Goal: Navigation & Orientation: Find specific page/section

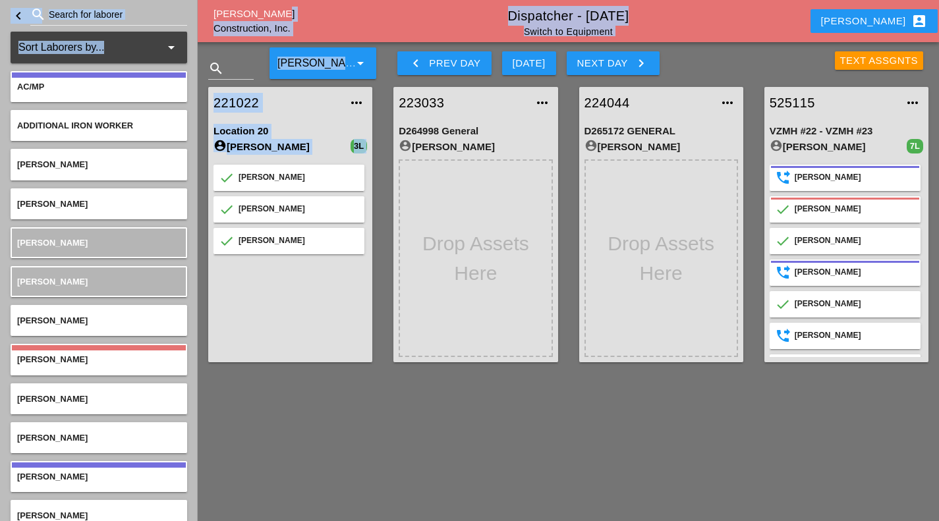
drag, startPoint x: 324, startPoint y: 9, endPoint x: 213, endPoint y: 215, distance: 233.9
click at [199, 247] on div "close Close Westmoreland Construction, Inc. Dispatcher - 09/25/2025 Switch to E…" at bounding box center [469, 186] width 939 height 373
click at [343, 13] on div "Dispatcher - 09/25/2025 Switch to Equipment" at bounding box center [568, 21] width 473 height 30
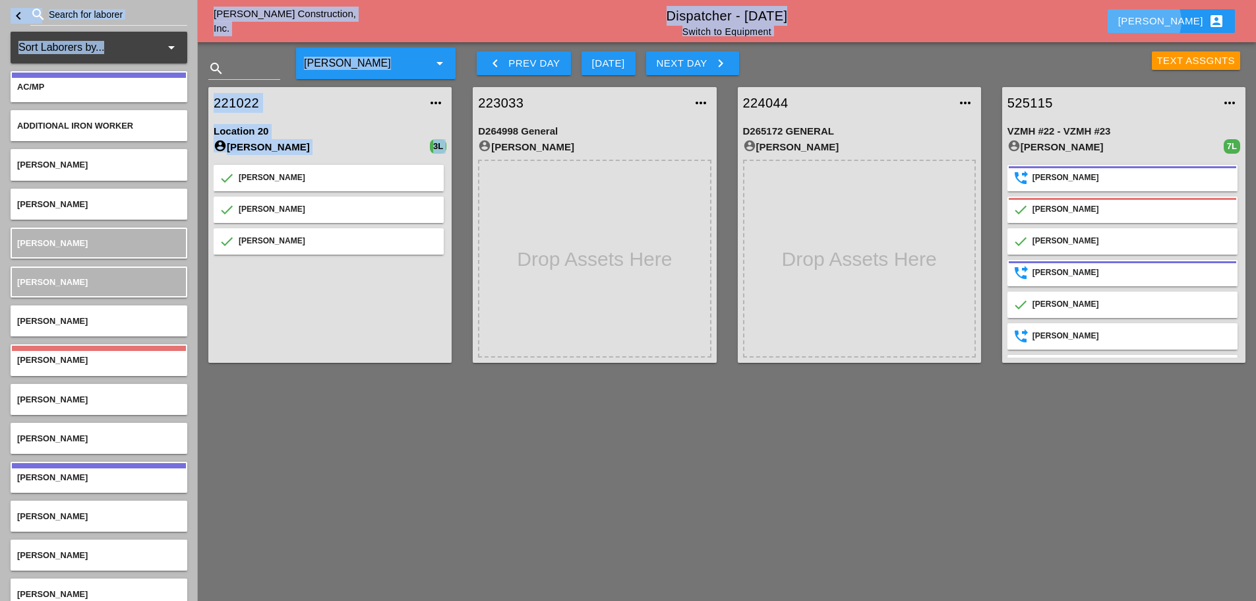
click at [939, 9] on button "[PERSON_NAME] account_box" at bounding box center [1171, 21] width 127 height 24
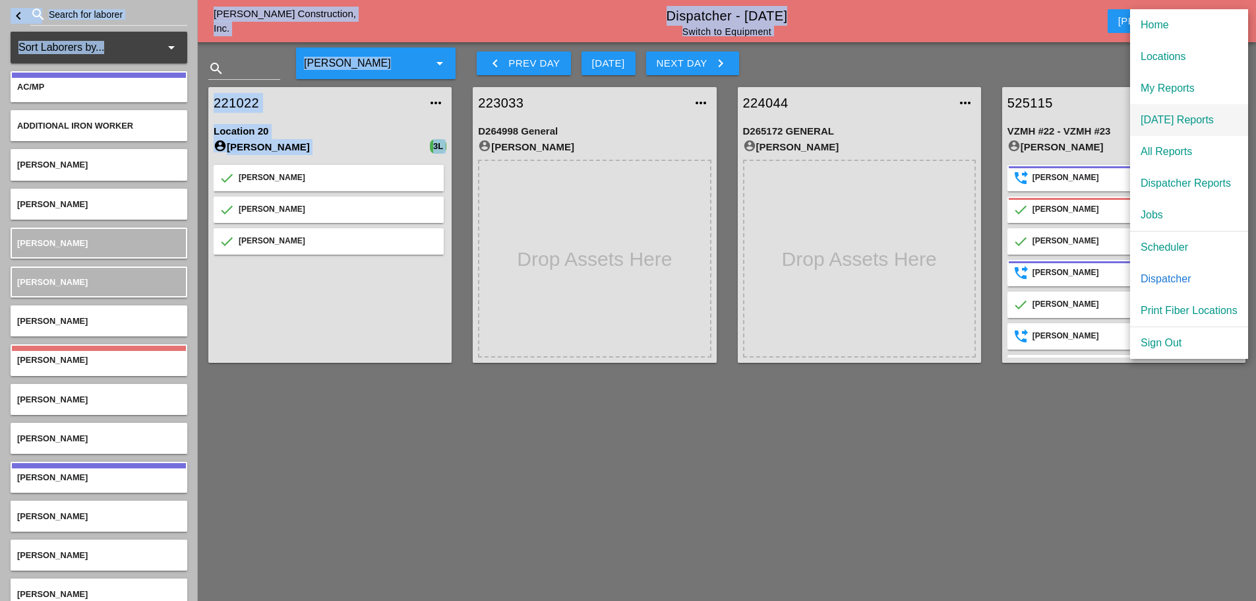
click at [939, 118] on div "[DATE] Reports" at bounding box center [1188, 120] width 97 height 16
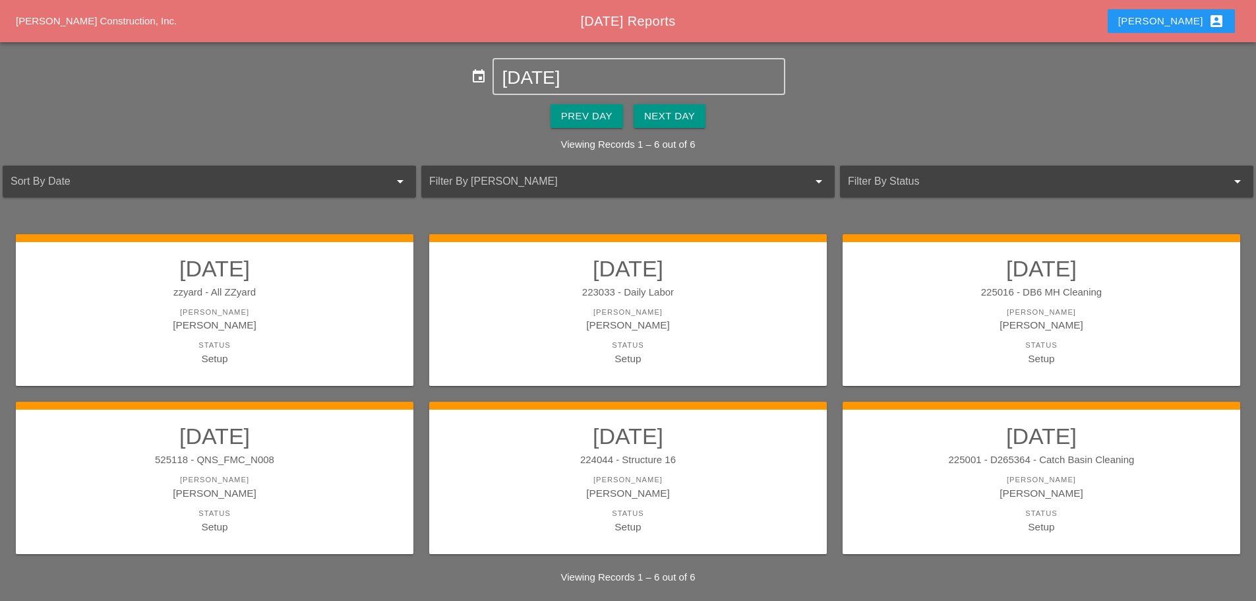
click at [939, 25] on div "[PERSON_NAME] account_box" at bounding box center [1171, 21] width 106 height 16
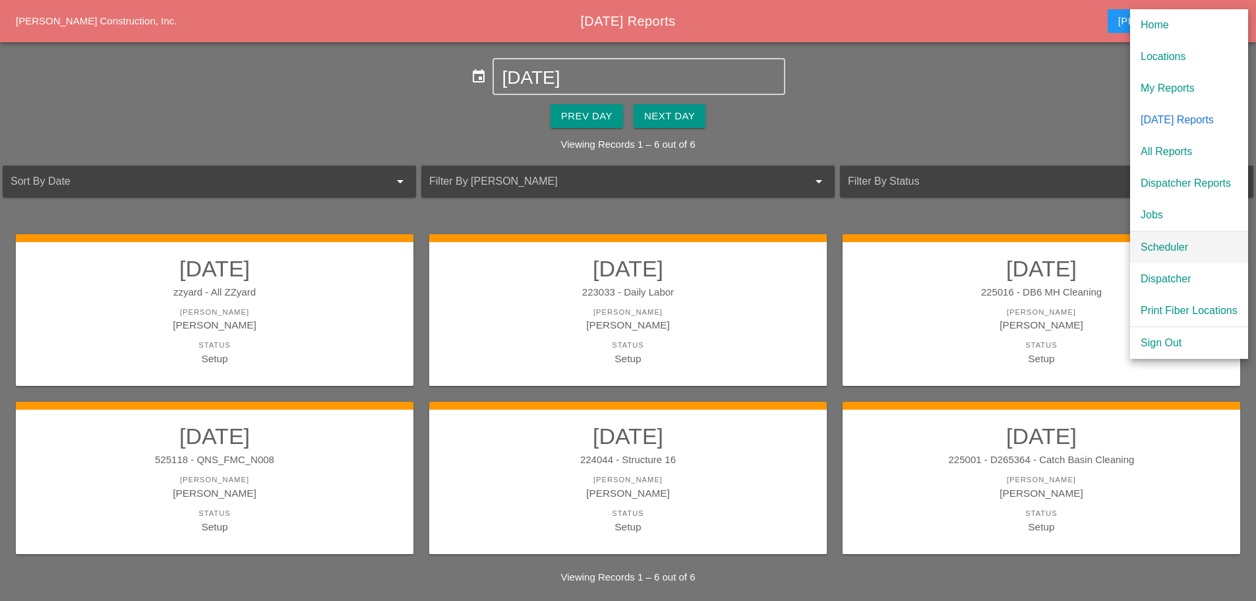
click at [939, 247] on div "Scheduler" at bounding box center [1188, 247] width 97 height 16
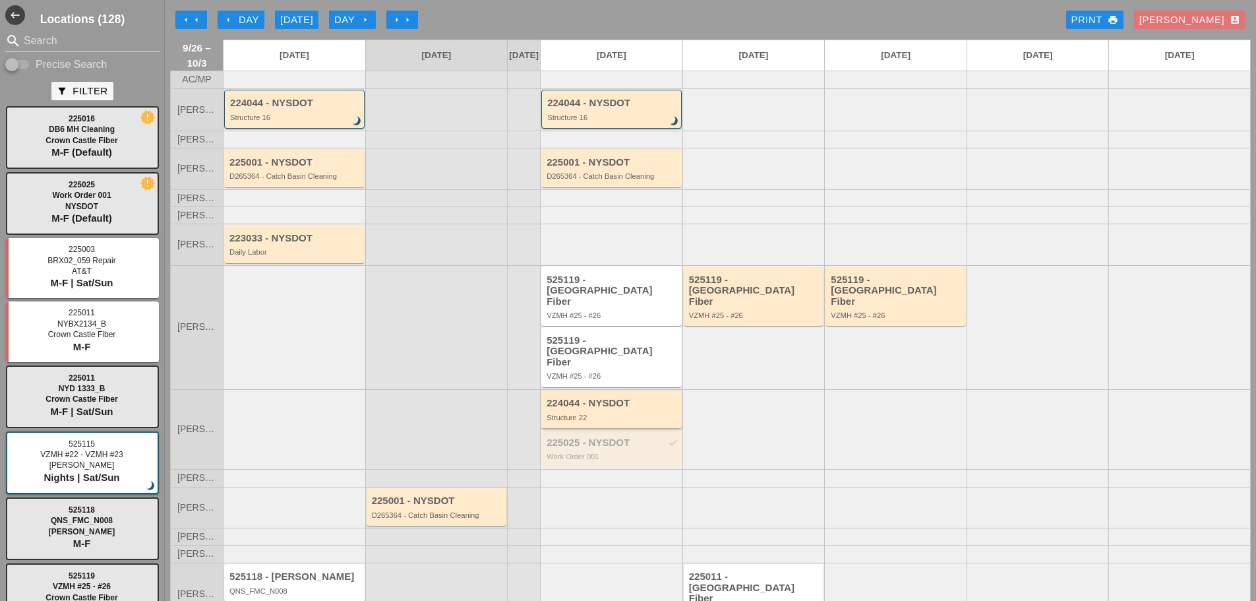
click at [606, 413] on div "Structure 22" at bounding box center [612, 417] width 132 height 8
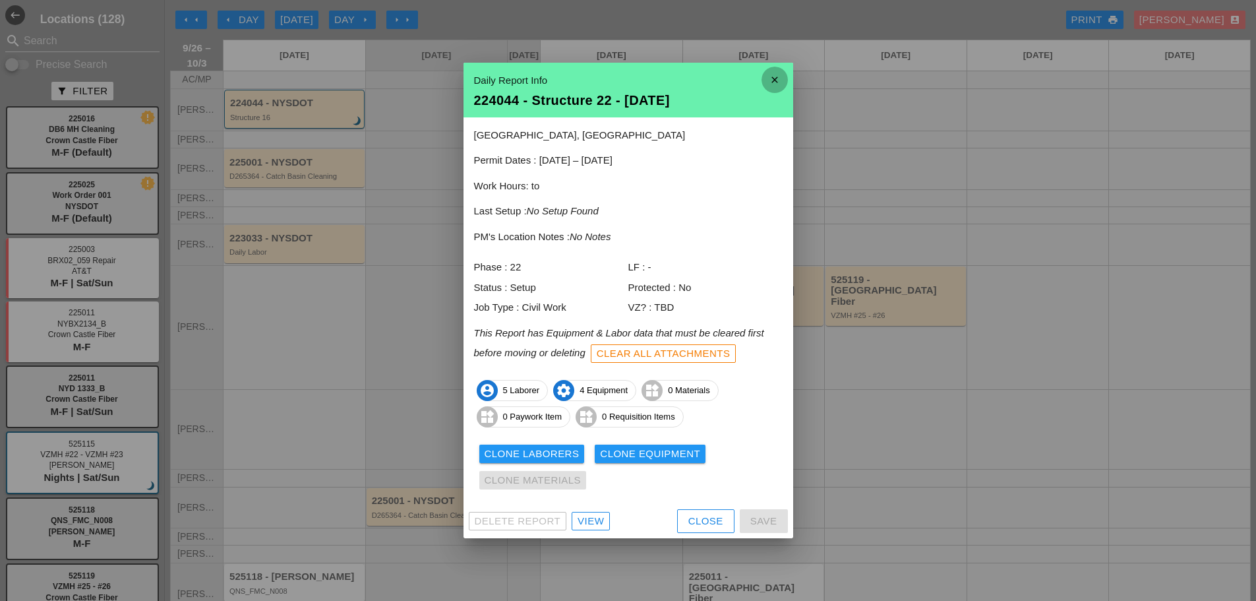
click at [773, 80] on icon "close" at bounding box center [774, 80] width 26 height 26
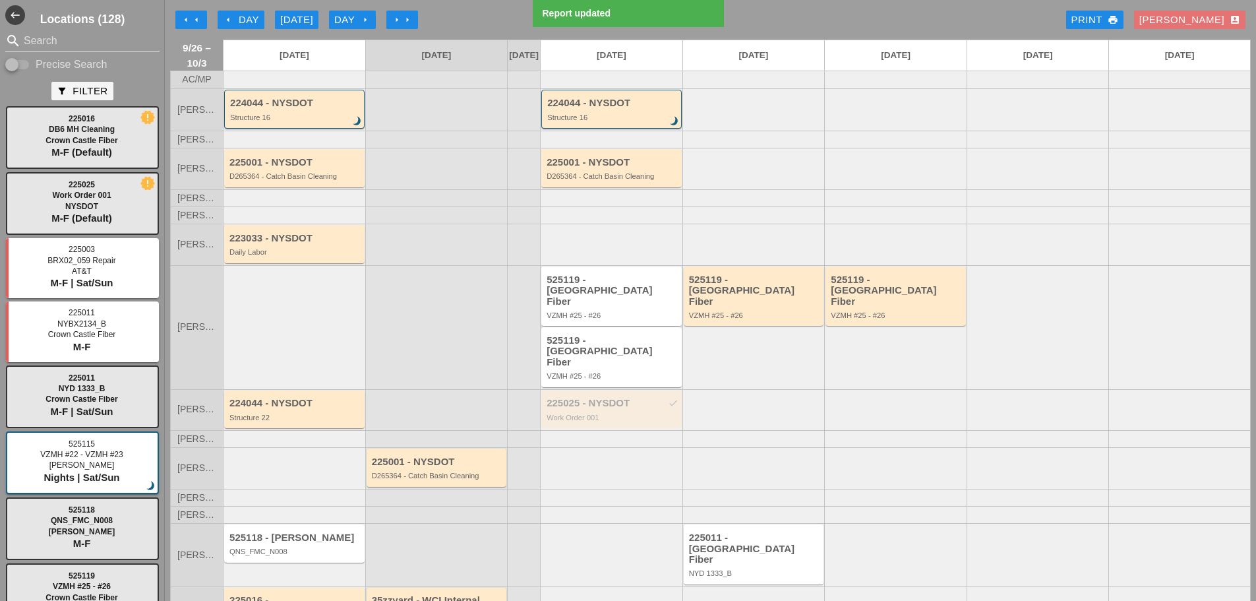
click at [618, 311] on div "VZMH #25 - #26" at bounding box center [612, 315] width 132 height 8
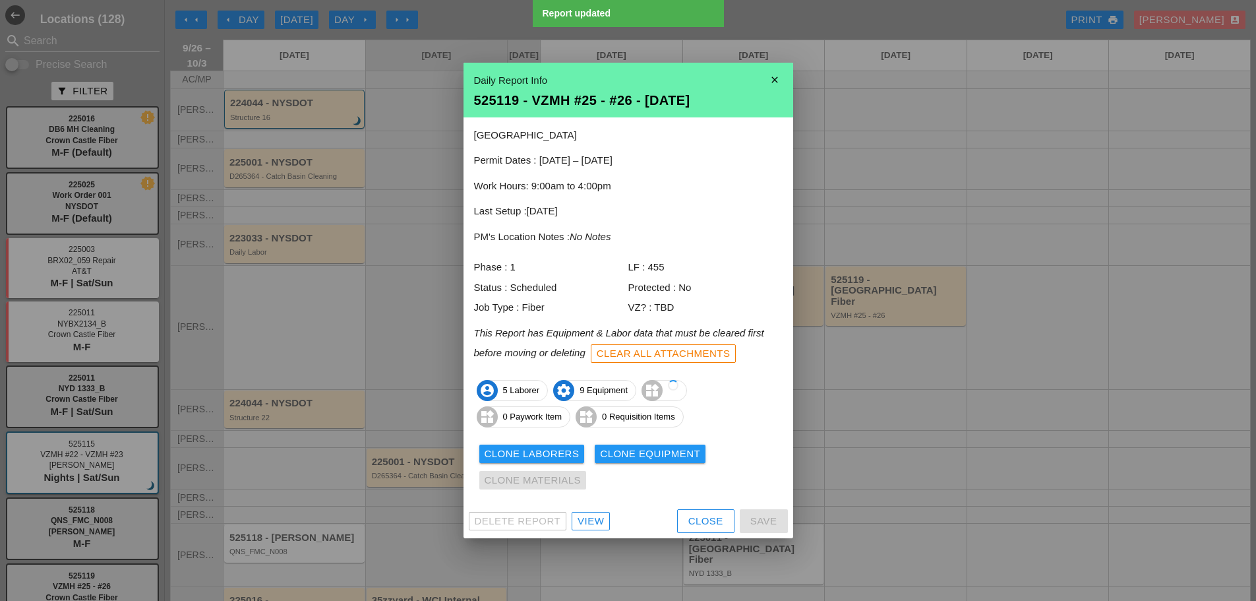
click at [774, 78] on icon "close" at bounding box center [774, 80] width 26 height 26
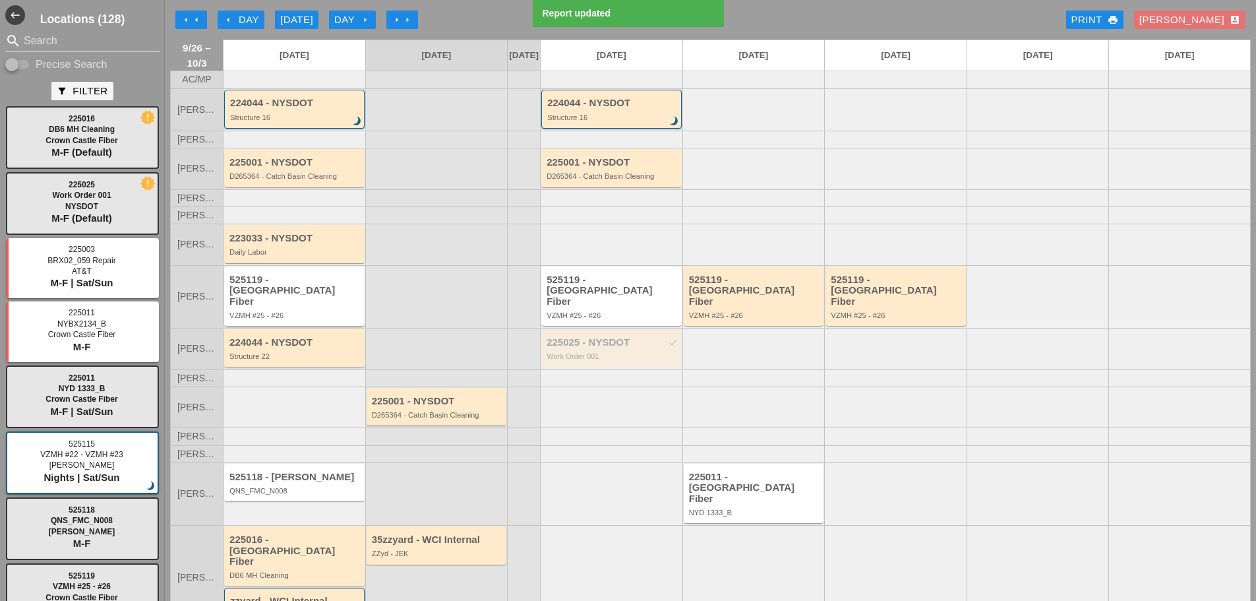
click at [315, 320] on div "525119 - Crown Castle Fiber VZMH #25 - #26" at bounding box center [294, 295] width 140 height 59
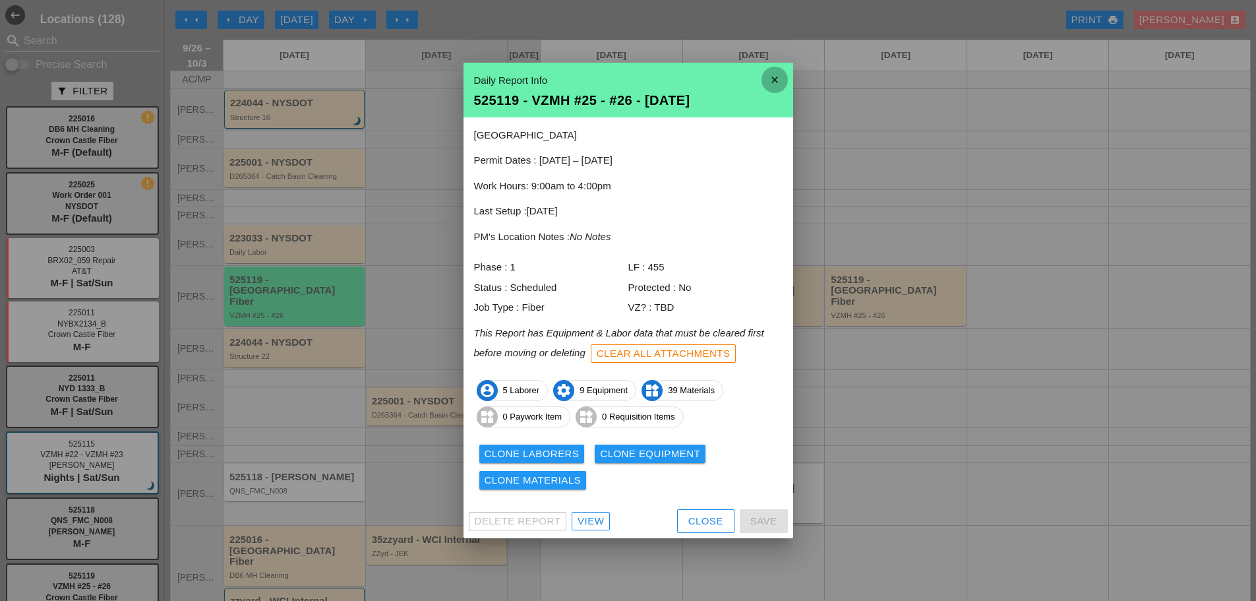
click at [779, 74] on icon "close" at bounding box center [774, 80] width 26 height 26
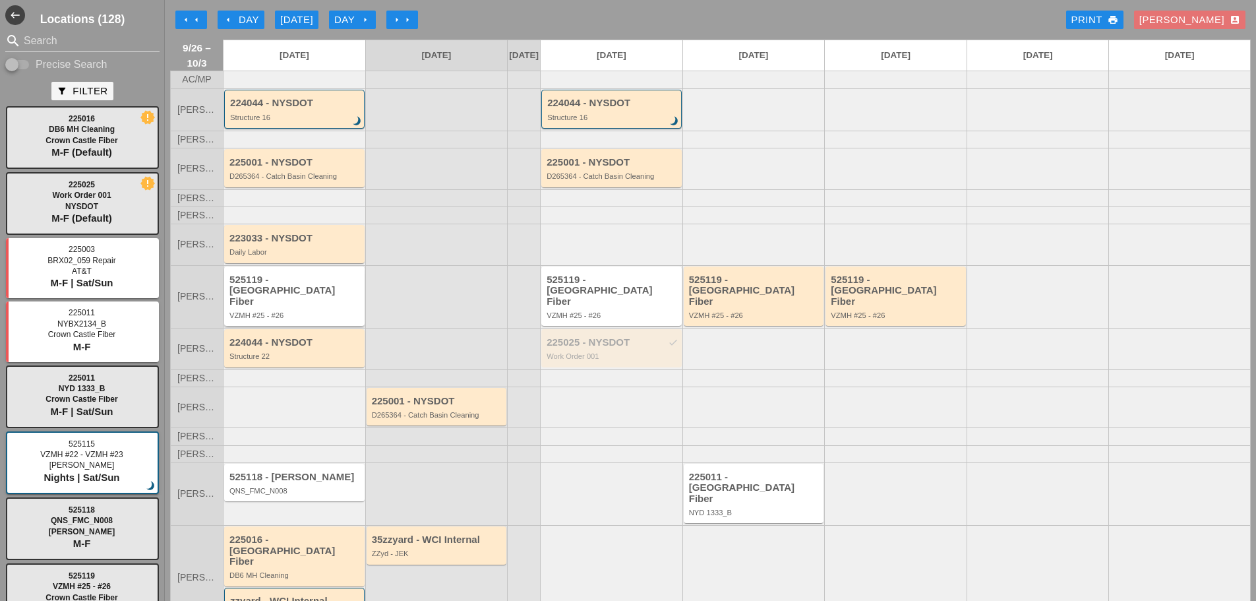
click at [302, 309] on div "525119 - Crown Castle Fiber VZMH #25 - #26" at bounding box center [295, 296] width 132 height 45
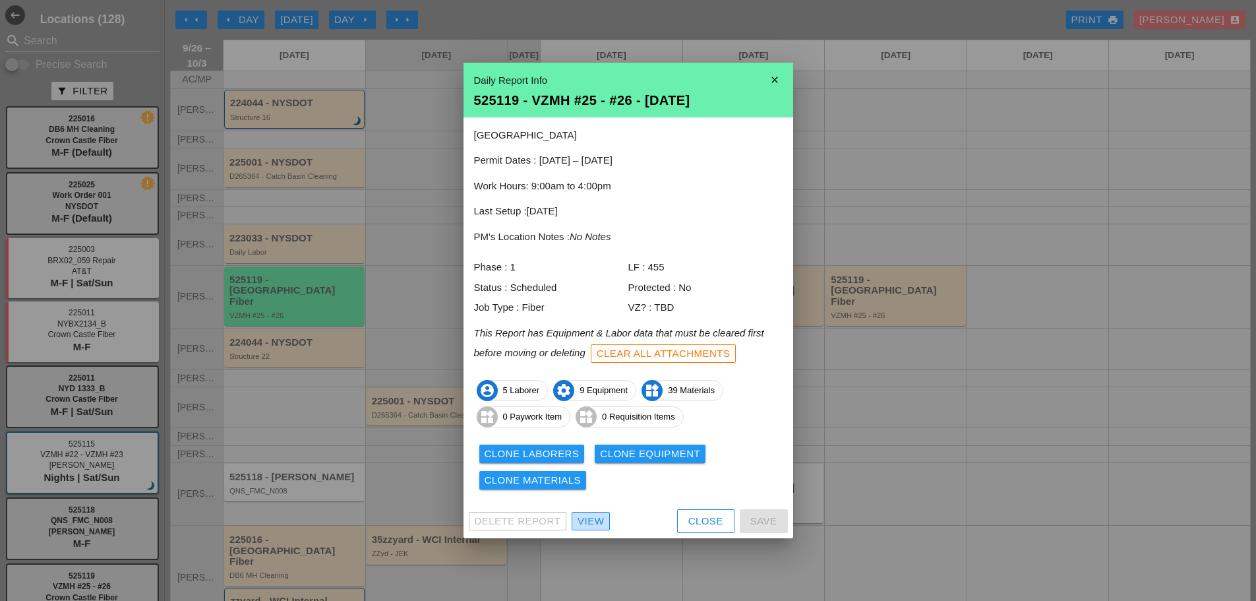
click at [594, 518] on div "View" at bounding box center [590, 521] width 26 height 15
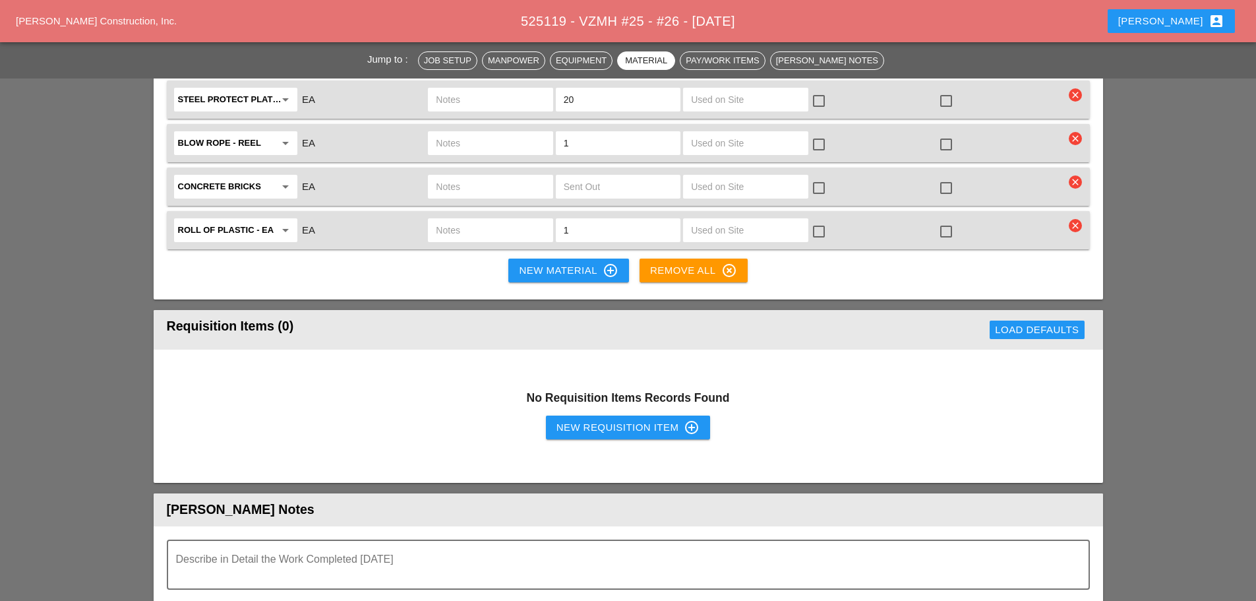
scroll to position [3560, 0]
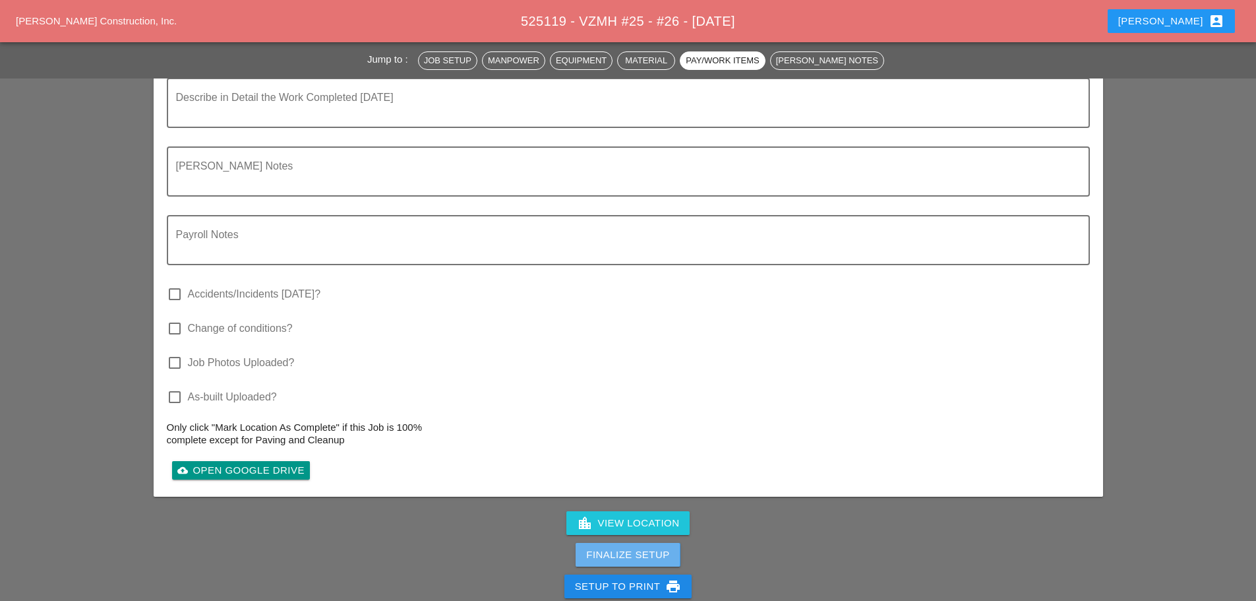
click at [605, 550] on div "Finalize Setup" at bounding box center [627, 554] width 83 height 15
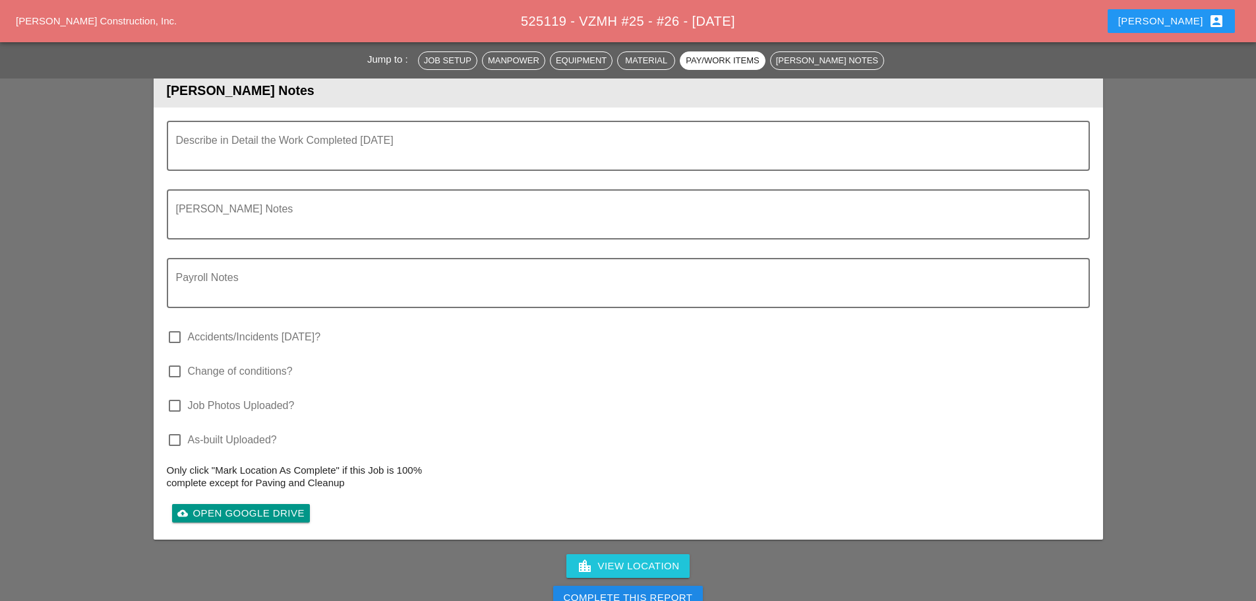
scroll to position [3494, 0]
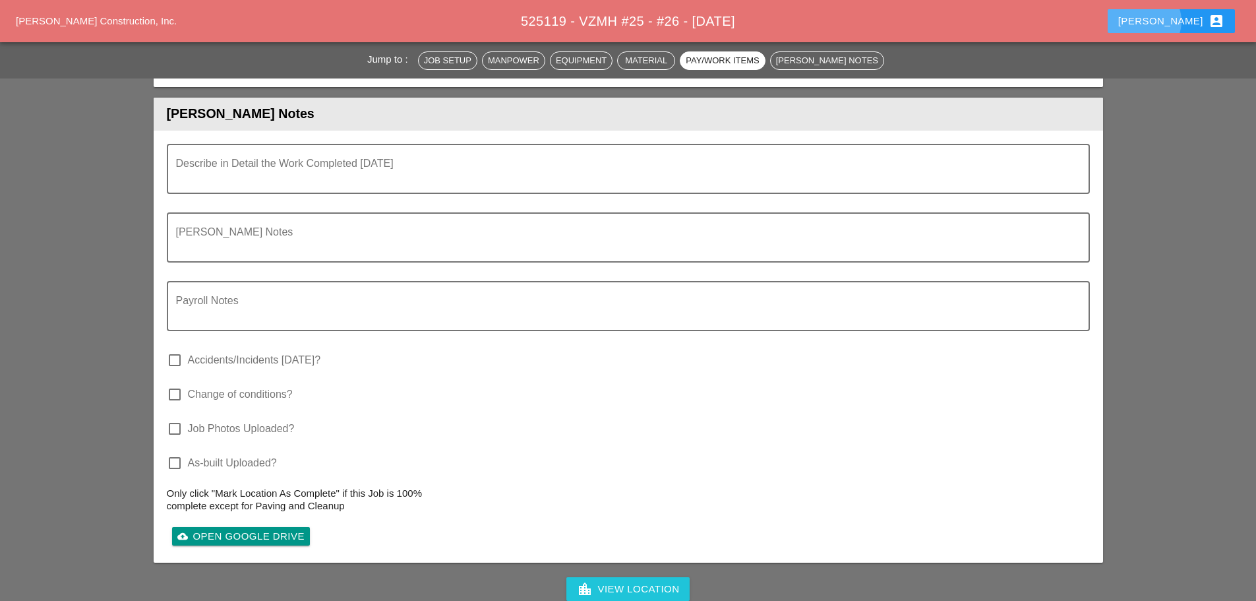
click at [1182, 21] on div "[PERSON_NAME] account_box" at bounding box center [1171, 21] width 106 height 16
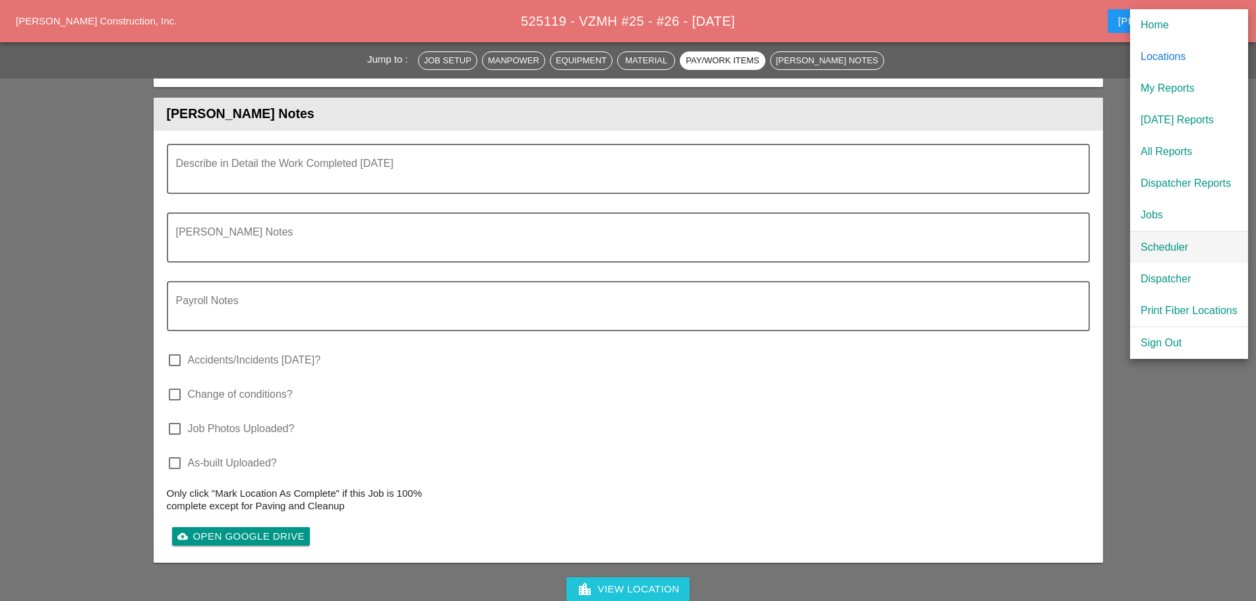
click at [1180, 247] on div "Scheduler" at bounding box center [1188, 247] width 97 height 16
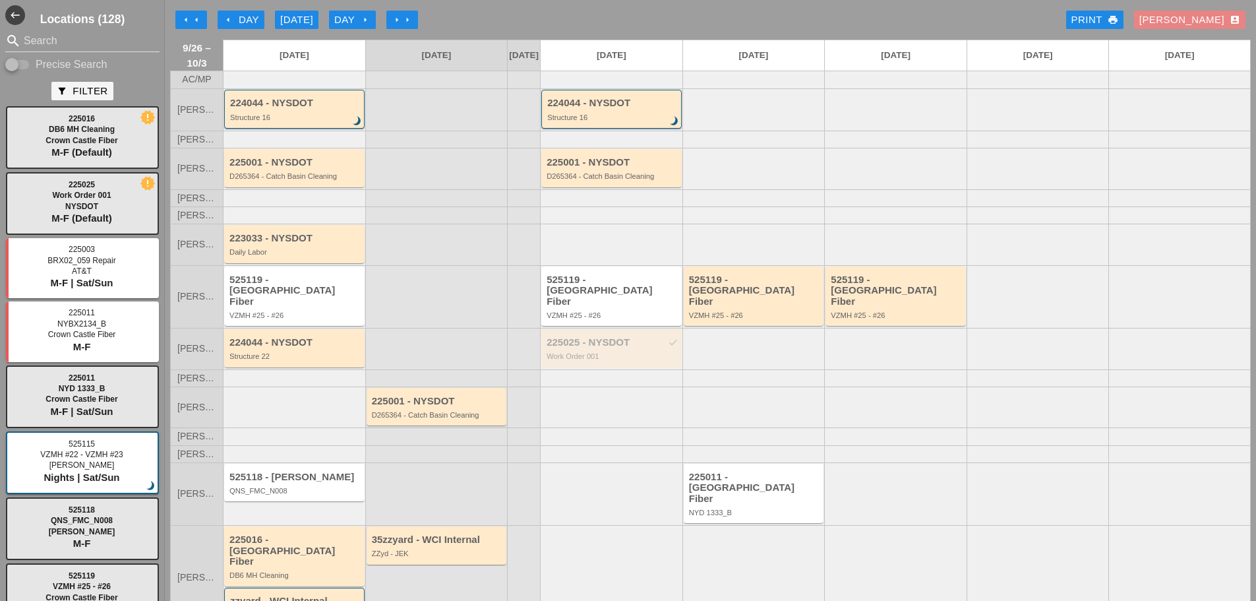
click at [1189, 15] on div "[PERSON_NAME] account_box" at bounding box center [1189, 20] width 101 height 15
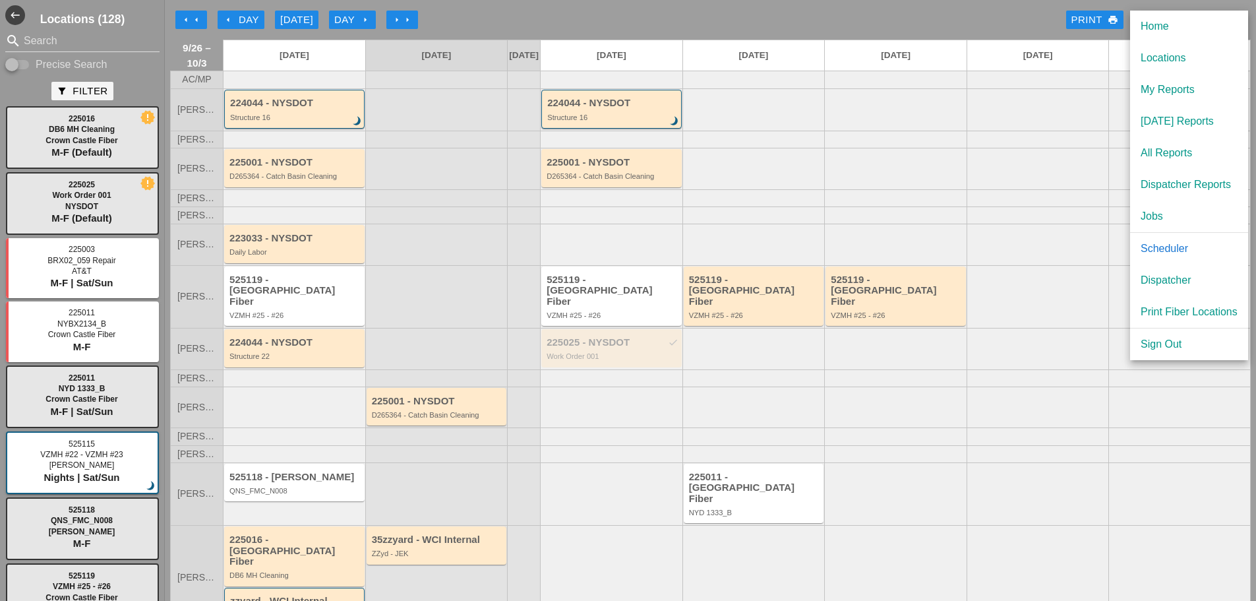
click at [1184, 275] on div "Dispatcher" at bounding box center [1188, 280] width 97 height 16
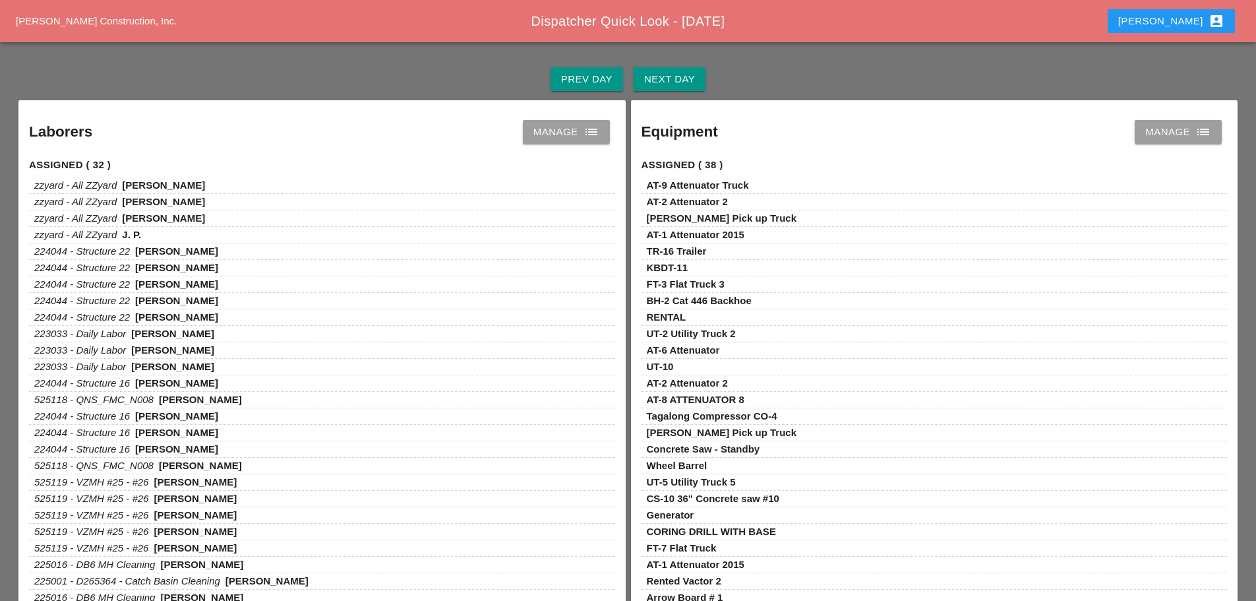
click at [596, 133] on icon "list" at bounding box center [591, 132] width 16 height 16
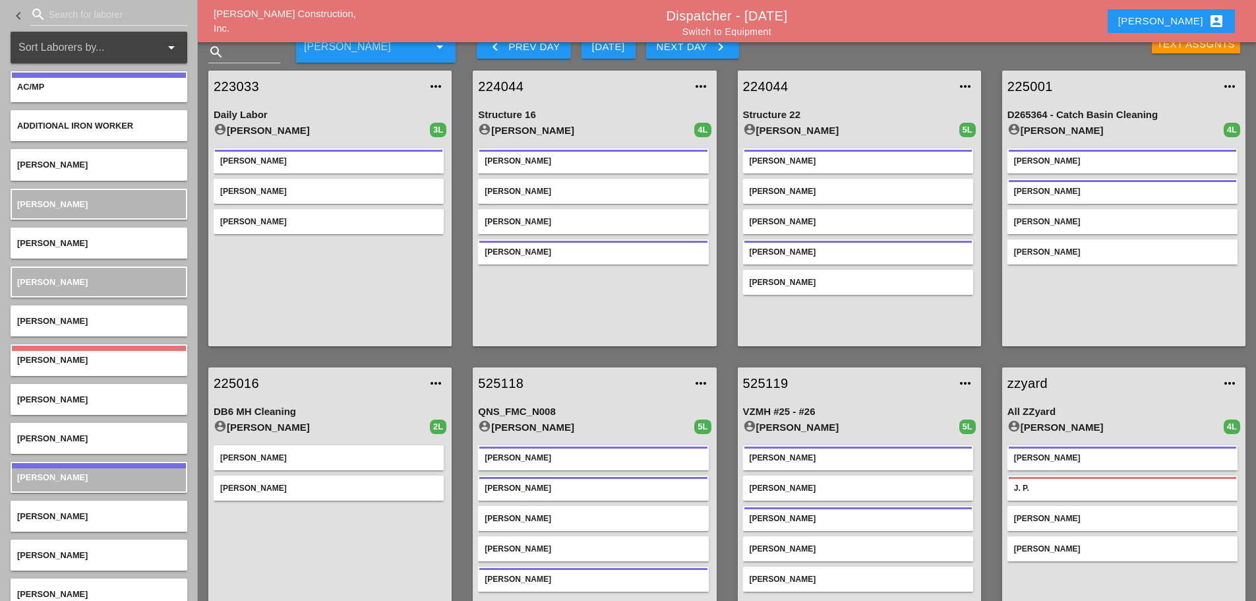
scroll to position [66, 0]
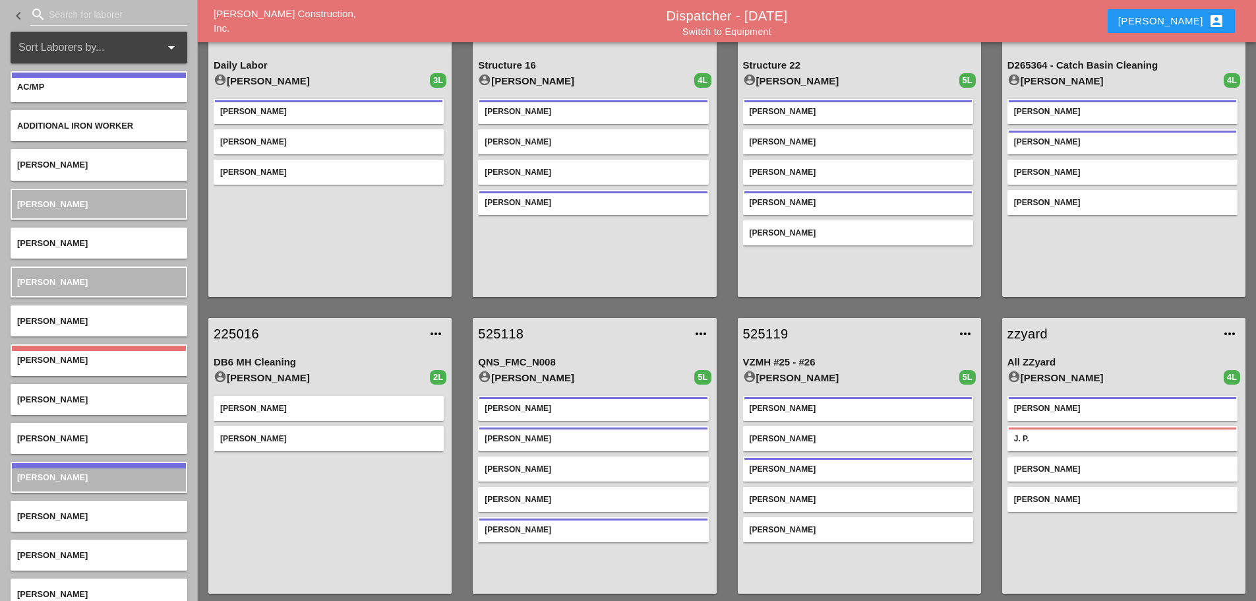
click at [504, 334] on link "525118" at bounding box center [581, 334] width 206 height 20
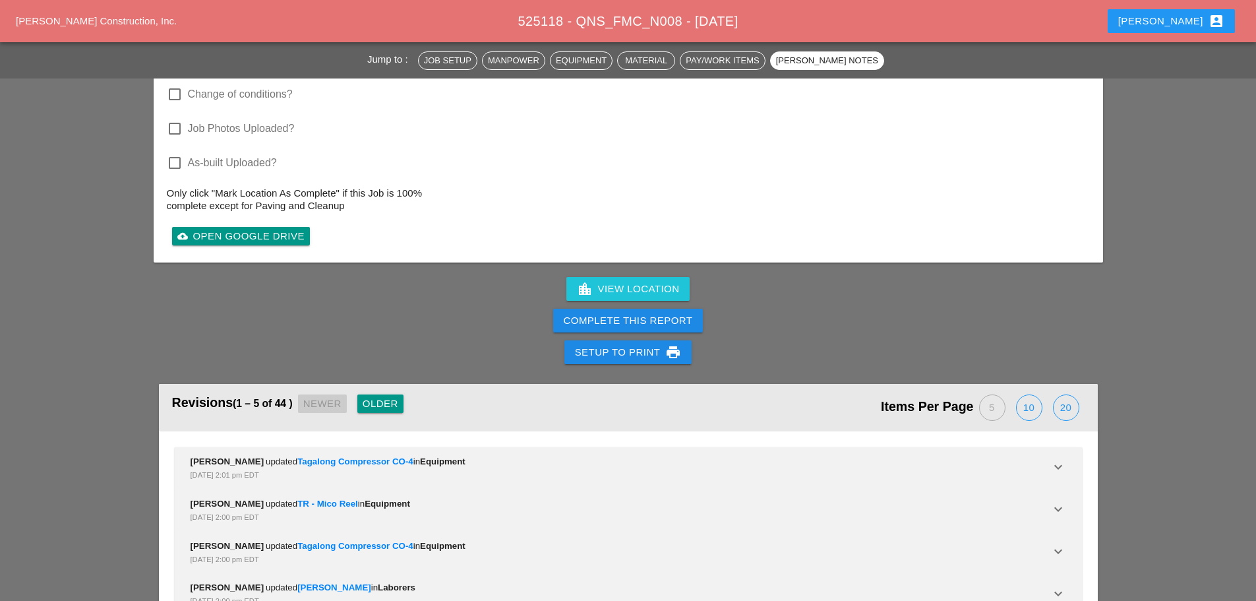
scroll to position [3857, 0]
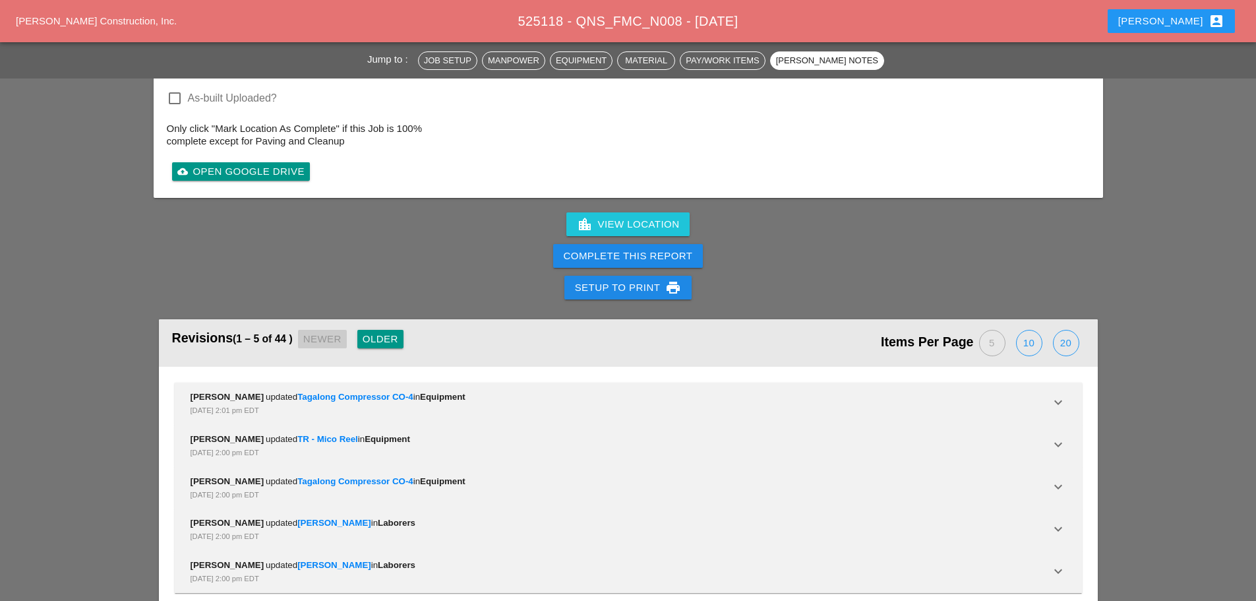
click at [346, 326] on div "Revisions (1 – 5 of 44 ) Newer Older" at bounding box center [400, 343] width 456 height 34
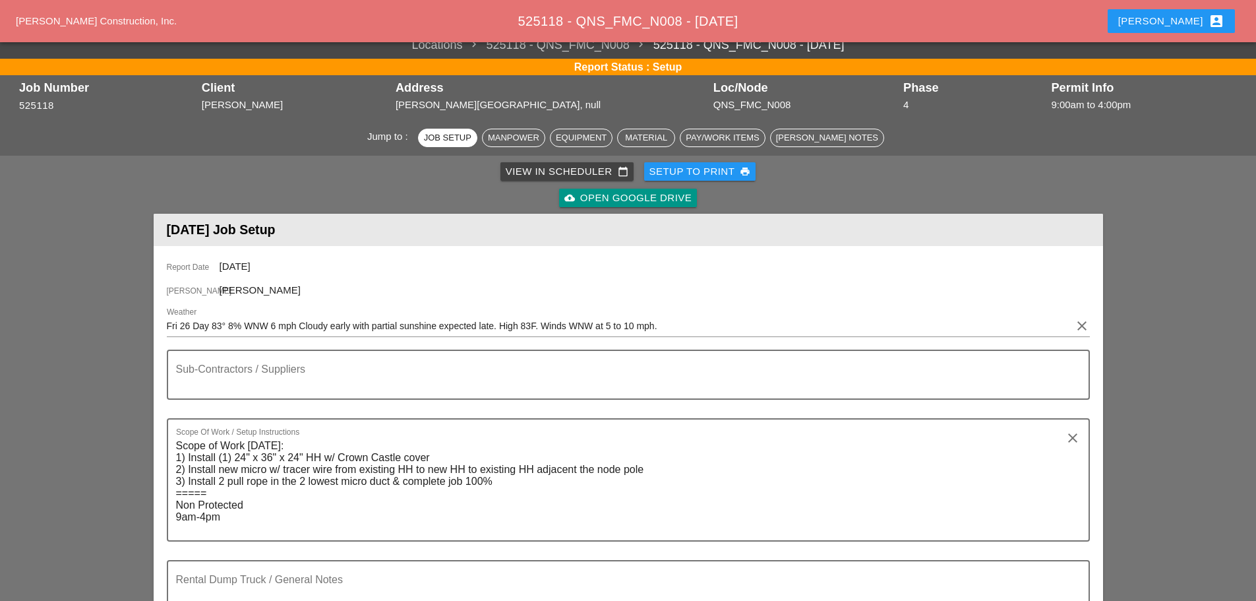
scroll to position [0, 0]
